Goal: Find specific page/section: Find specific page/section

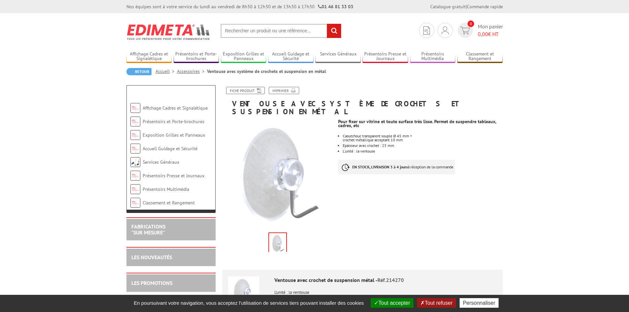
click at [436, 300] on button "Tout refuser" at bounding box center [436, 303] width 39 height 10
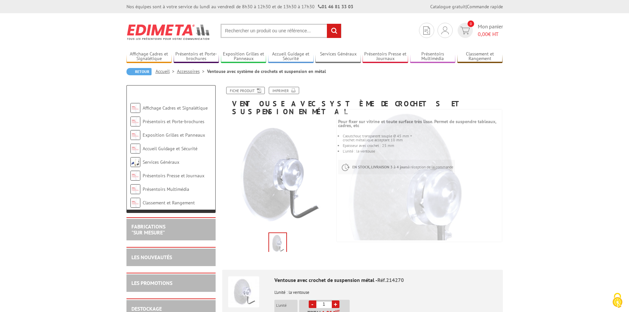
click at [282, 29] on input "text" at bounding box center [280, 31] width 121 height 14
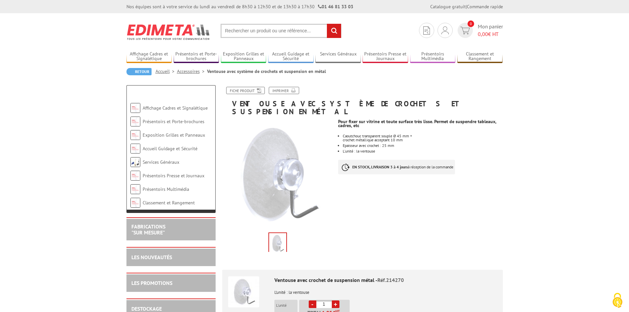
click at [320, 32] on input "text" at bounding box center [280, 31] width 121 height 14
click at [274, 29] on input "text" at bounding box center [280, 31] width 121 height 14
type input "porte brochure"
click at [327, 24] on input "rechercher" at bounding box center [334, 31] width 14 height 14
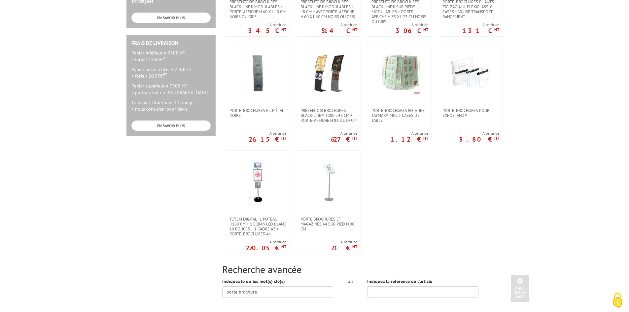
scroll to position [297, 0]
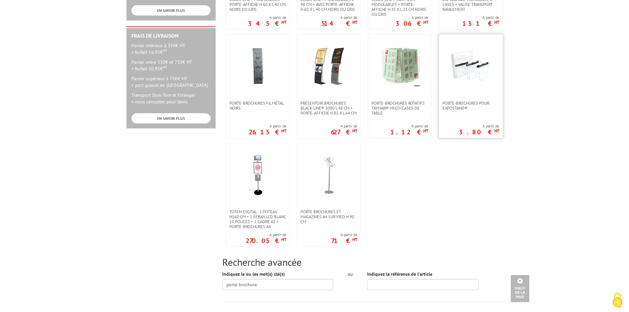
click at [465, 61] on img at bounding box center [470, 66] width 43 height 43
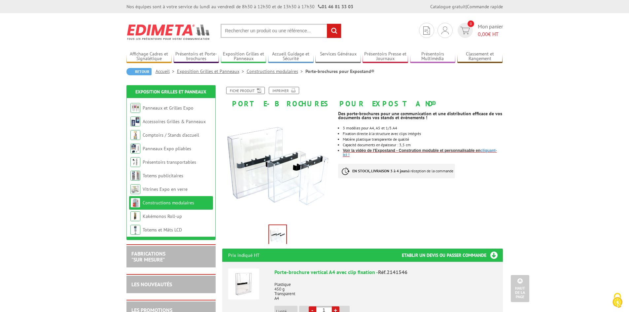
drag, startPoint x: 376, startPoint y: 161, endPoint x: 364, endPoint y: 32, distance: 129.3
drag, startPoint x: 266, startPoint y: 29, endPoint x: 270, endPoint y: 28, distance: 3.4
click at [266, 29] on input "text" at bounding box center [280, 31] width 121 height 14
